Goal: Transaction & Acquisition: Download file/media

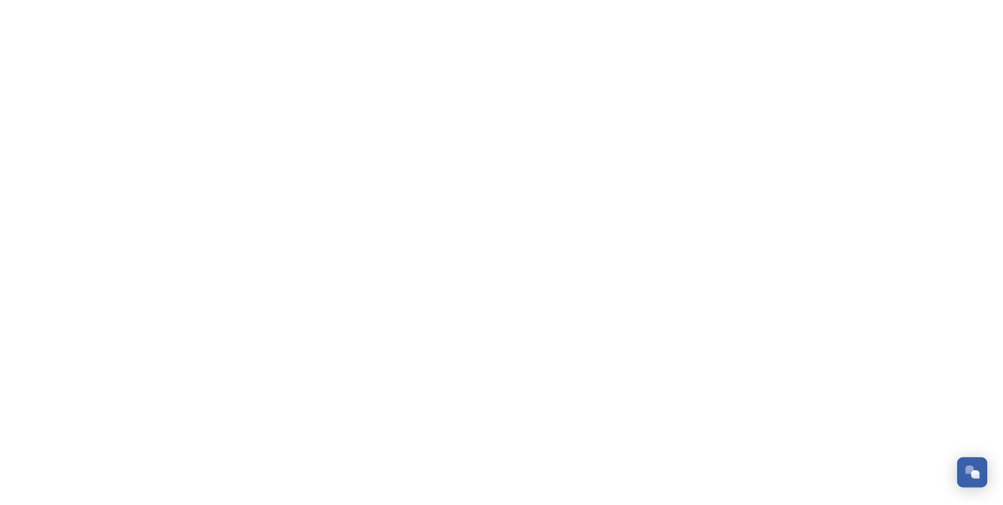
scroll to position [3170, 0]
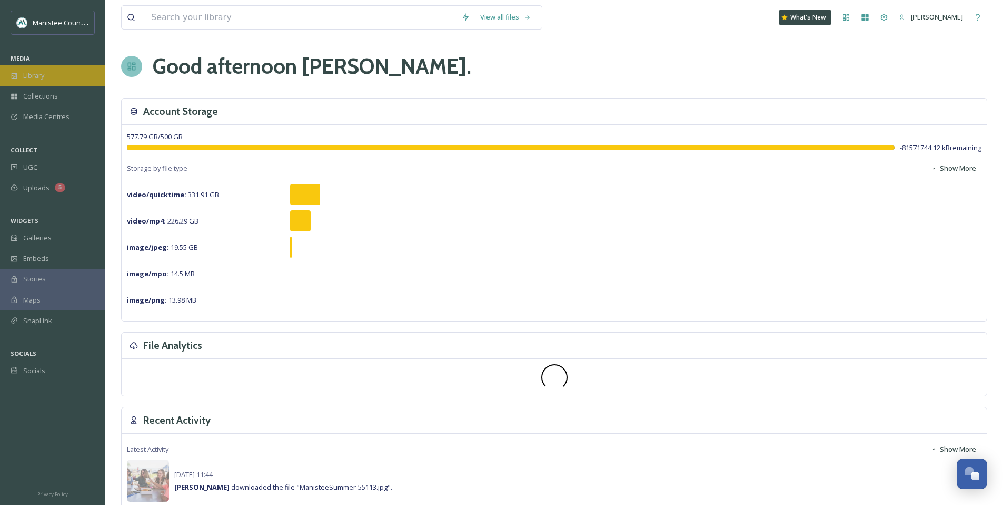
click at [34, 71] on span "Library" at bounding box center [33, 76] width 21 height 10
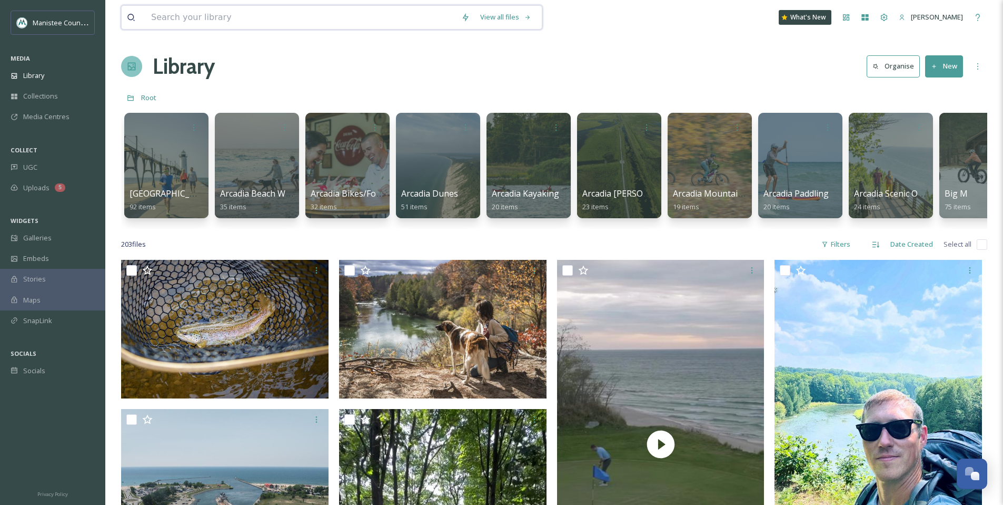
click at [266, 19] on input at bounding box center [301, 17] width 310 height 23
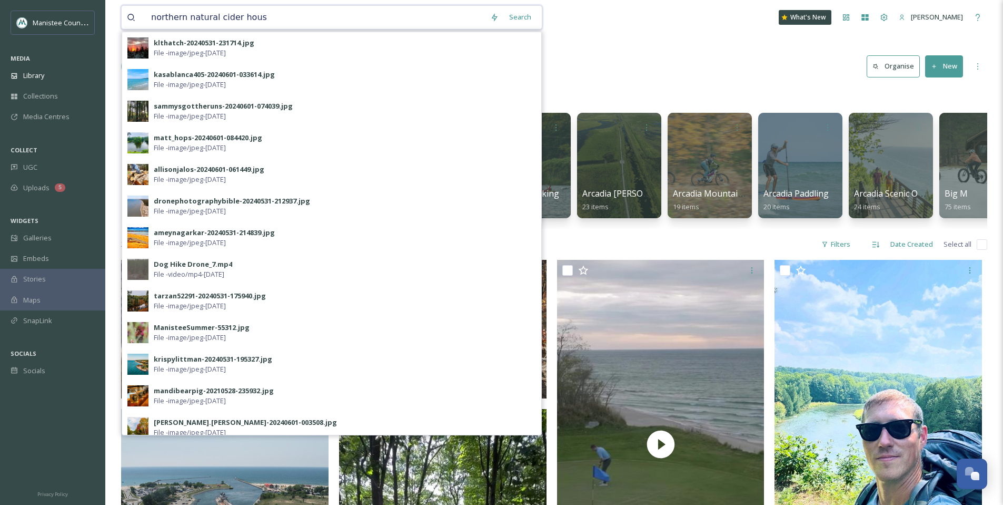
type input "northern natural [GEOGRAPHIC_DATA]"
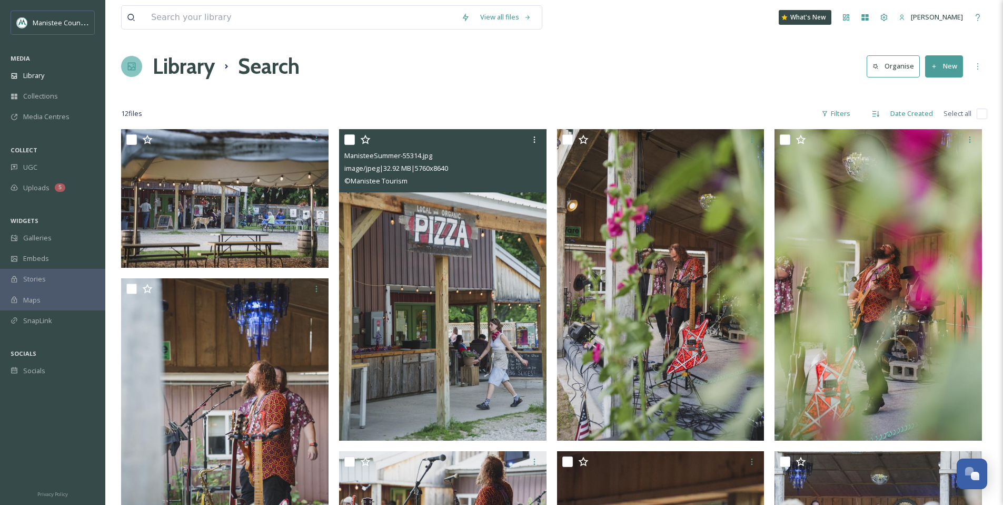
click at [451, 331] on img at bounding box center [442, 284] width 207 height 311
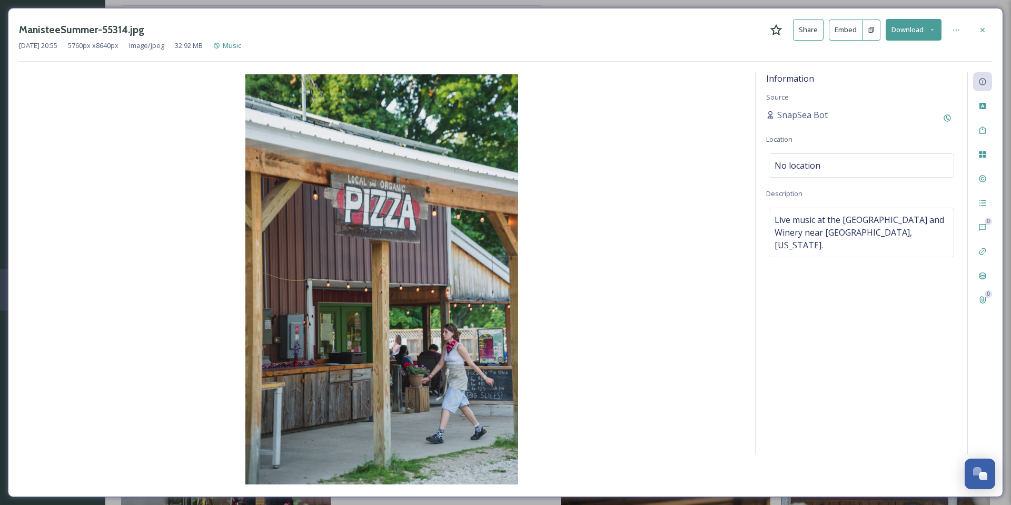
click at [927, 30] on button "Download" at bounding box center [914, 30] width 56 height 22
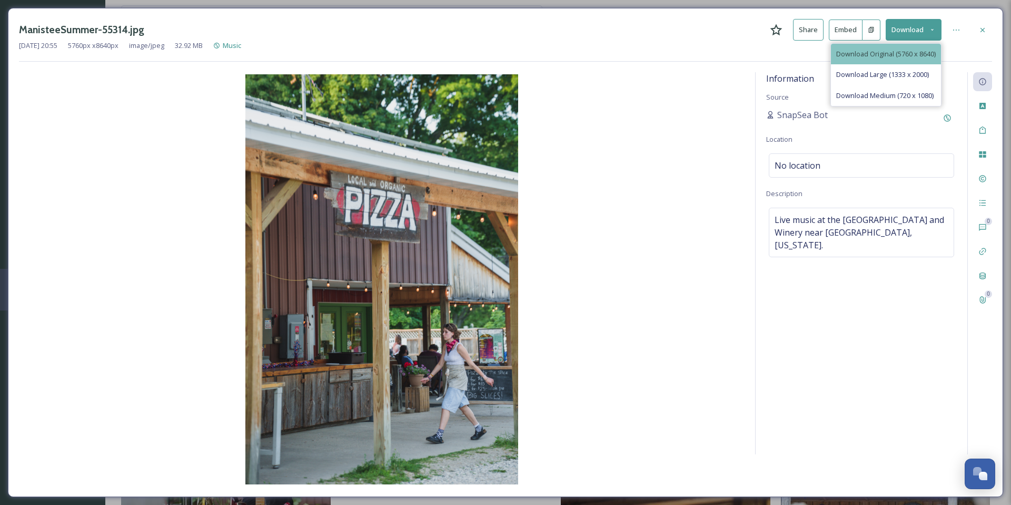
click at [882, 49] on span "Download Original (5760 x 8640)" at bounding box center [886, 54] width 100 height 10
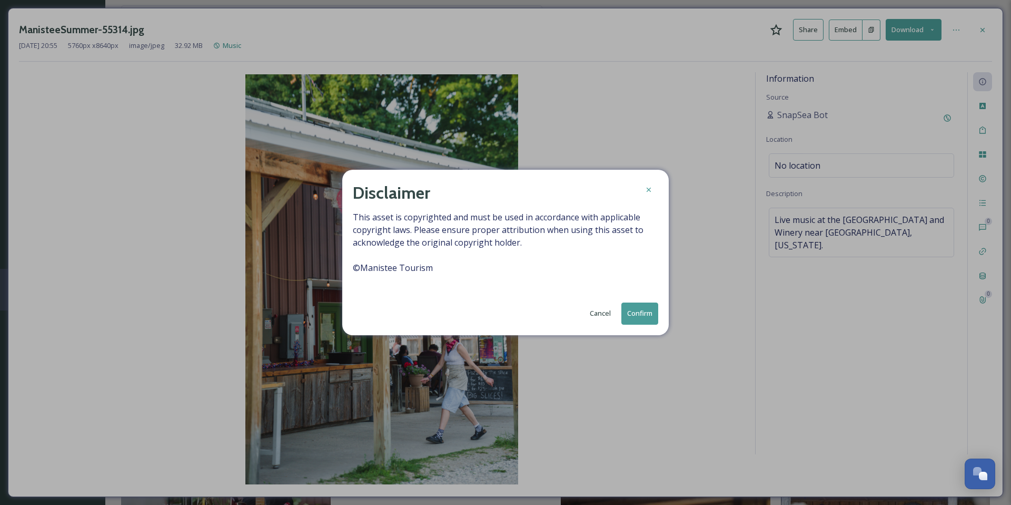
click at [647, 313] on button "Confirm" at bounding box center [639, 313] width 37 height 22
